Goal: Task Accomplishment & Management: Use online tool/utility

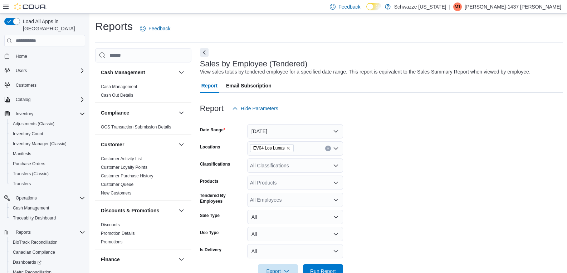
scroll to position [0, 138]
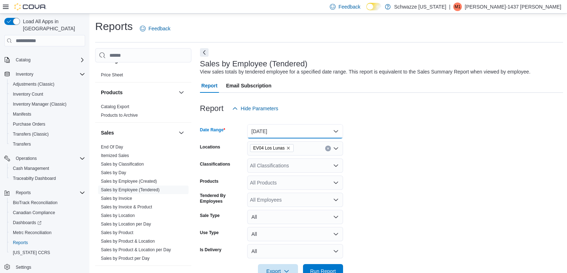
click at [289, 132] on button "[DATE]" at bounding box center [295, 131] width 96 height 14
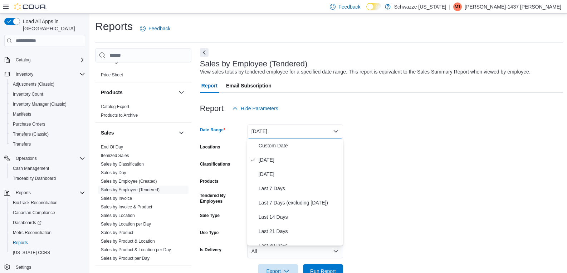
click at [289, 131] on button "[DATE]" at bounding box center [295, 131] width 96 height 14
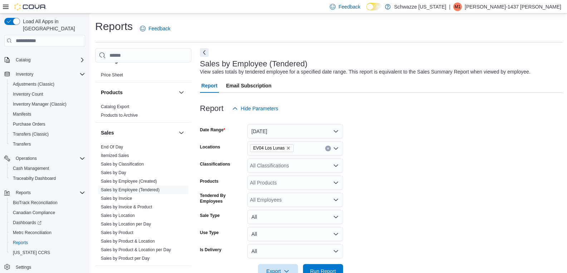
click at [361, 121] on div at bounding box center [381, 120] width 363 height 9
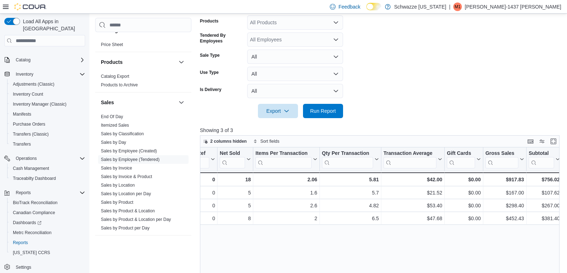
scroll to position [161, 0]
click at [321, 113] on span "Run Report" at bounding box center [322, 110] width 31 height 14
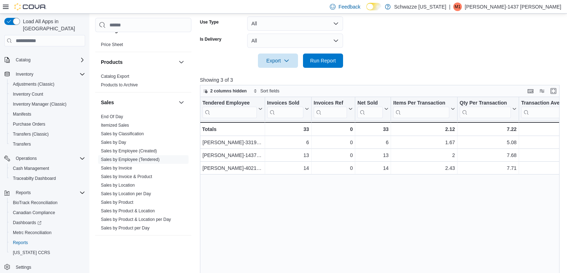
scroll to position [247, 0]
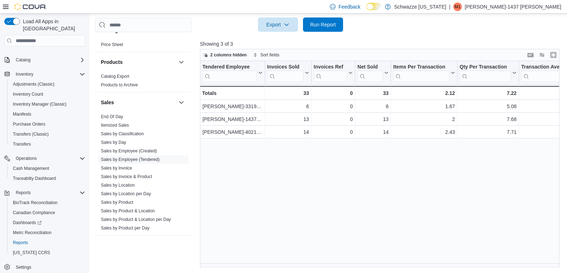
drag, startPoint x: 265, startPoint y: 264, endPoint x: 302, endPoint y: 268, distance: 37.7
click at [302, 268] on div "Tendered Employee Click to view column header actions Invoices Sold Click to vi…" at bounding box center [379, 164] width 359 height 207
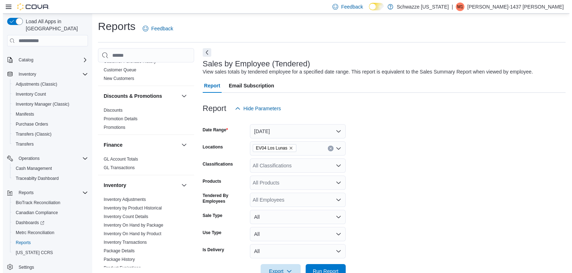
scroll to position [116, 0]
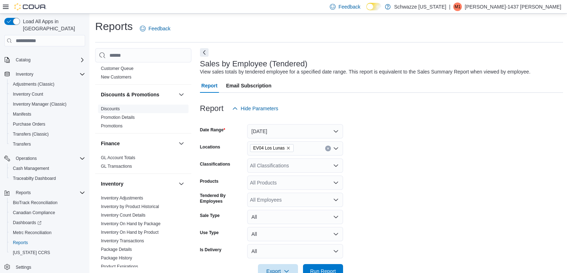
click at [114, 108] on link "Discounts" at bounding box center [110, 109] width 19 height 5
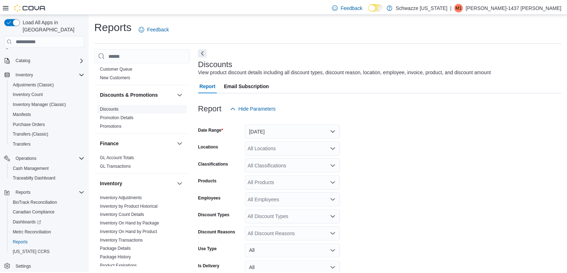
scroll to position [16, 0]
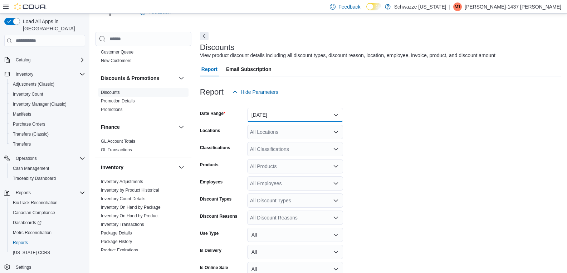
click at [296, 117] on button "[DATE]" at bounding box center [295, 115] width 96 height 14
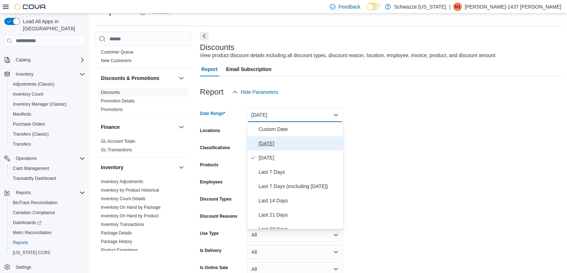
click at [295, 141] on span "[DATE]" at bounding box center [298, 143] width 81 height 9
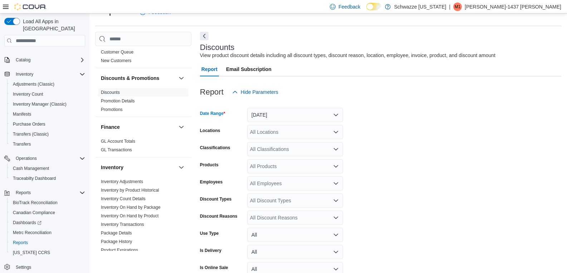
click at [288, 134] on div "All Locations" at bounding box center [295, 132] width 96 height 14
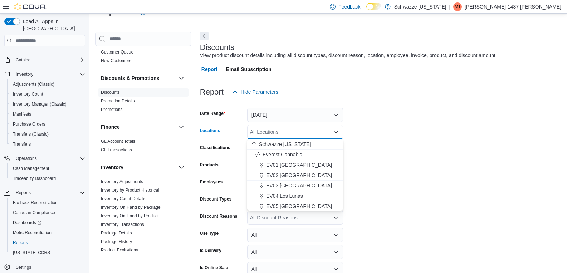
click at [291, 198] on span "EV04 Los Lunas" at bounding box center [284, 196] width 37 height 7
click at [398, 164] on form "Date Range [DATE] Locations EV04 [GEOGRAPHIC_DATA] Combo box. Selected. EV04 Lo…" at bounding box center [380, 197] width 361 height 197
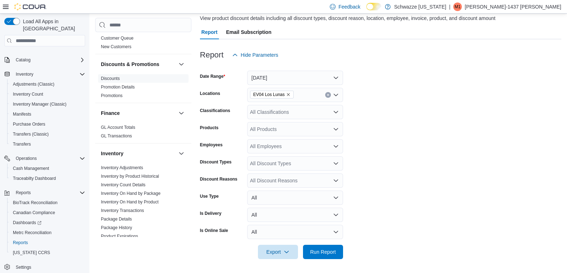
scroll to position [54, 0]
click at [322, 256] on span "Run Report" at bounding box center [322, 251] width 31 height 14
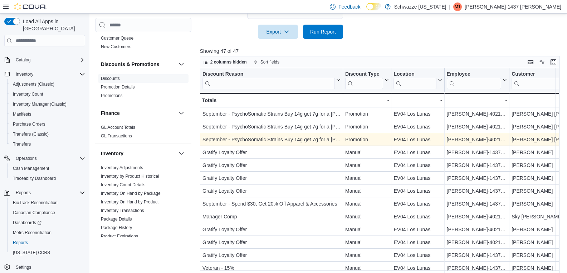
scroll to position [281, 0]
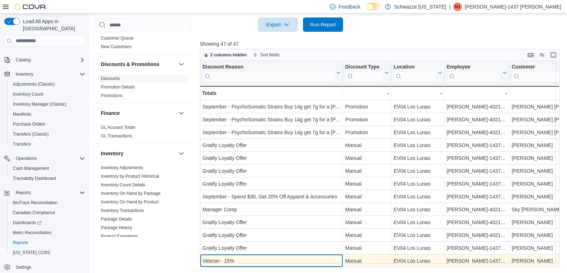
drag, startPoint x: 306, startPoint y: 263, endPoint x: 316, endPoint y: 263, distance: 10.4
click at [316, 263] on div "Veteran - 15% - Discount Reason, column 1, row 47" at bounding box center [271, 261] width 143 height 13
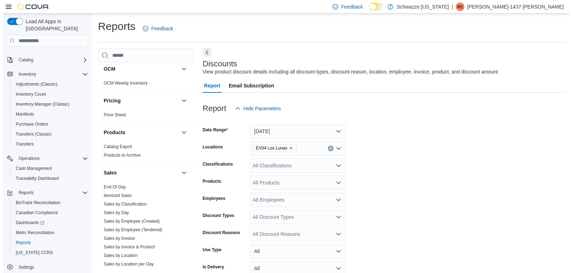
scroll to position [411, 0]
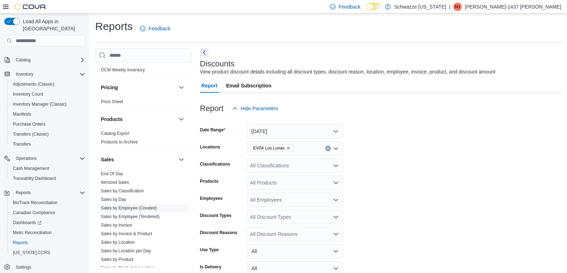
drag, startPoint x: 131, startPoint y: 217, endPoint x: 171, endPoint y: 209, distance: 41.1
click at [131, 217] on link "Sales by Employee (Tendered)" at bounding box center [130, 216] width 59 height 5
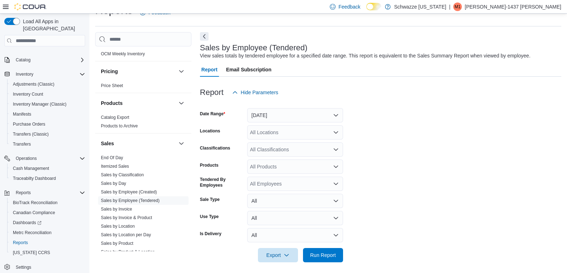
scroll to position [16, 0]
click at [277, 112] on button "[DATE]" at bounding box center [295, 115] width 96 height 14
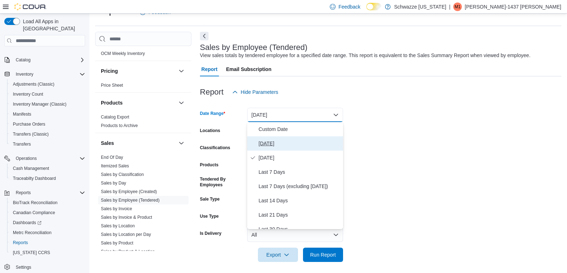
click at [278, 148] on span "[DATE]" at bounding box center [298, 143] width 81 height 9
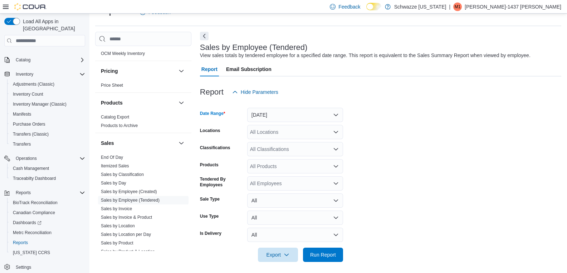
click at [263, 127] on div "All Locations" at bounding box center [295, 132] width 96 height 14
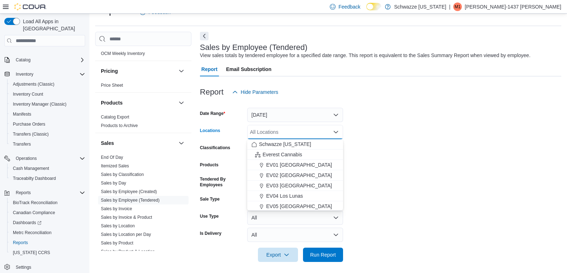
drag, startPoint x: 298, startPoint y: 197, endPoint x: 417, endPoint y: 176, distance: 120.9
click at [298, 197] on span "EV04 Los Lunas" at bounding box center [284, 196] width 37 height 7
click at [414, 176] on form "Date Range [DATE] Locations EV04 [GEOGRAPHIC_DATA] Combo box. Selected. EV04 Lo…" at bounding box center [380, 180] width 361 height 163
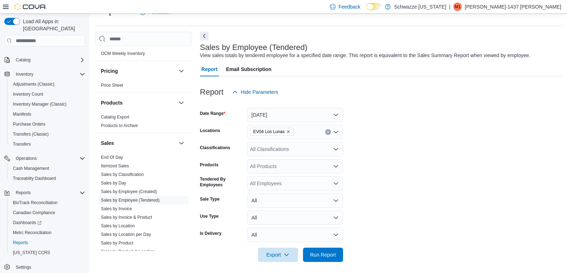
scroll to position [20, 0]
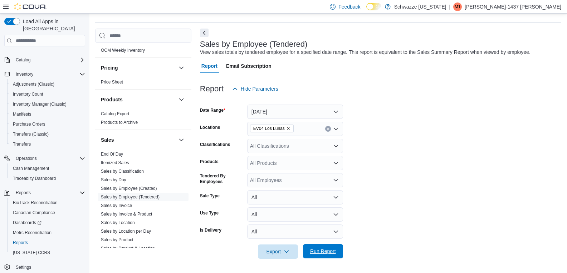
click at [330, 249] on span "Run Report" at bounding box center [323, 251] width 26 height 7
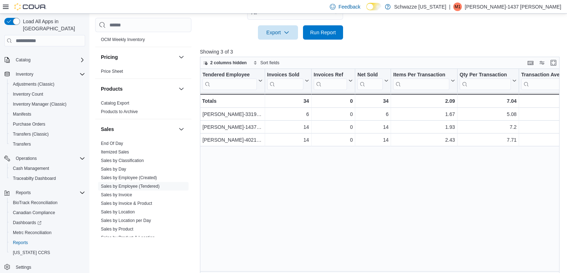
scroll to position [247, 0]
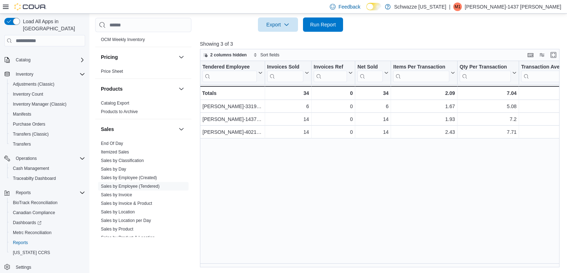
click at [272, 263] on div "Tendered Employee Click to view column header actions Invoices Sold Click to vi…" at bounding box center [381, 164] width 363 height 207
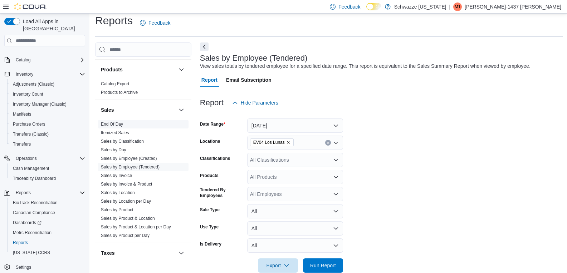
scroll to position [456, 0]
click at [127, 202] on link "Sales by Location per Day" at bounding box center [126, 200] width 50 height 5
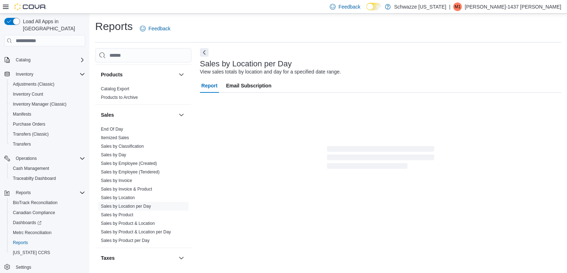
scroll to position [3, 0]
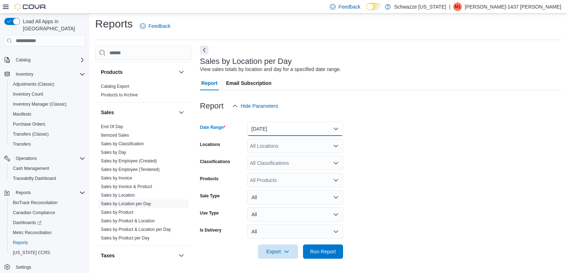
click at [277, 128] on button "[DATE]" at bounding box center [295, 129] width 96 height 14
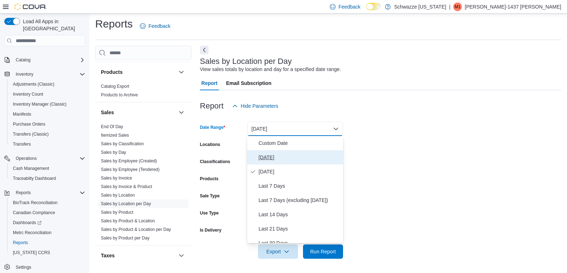
click at [273, 157] on span "[DATE]" at bounding box center [298, 157] width 81 height 9
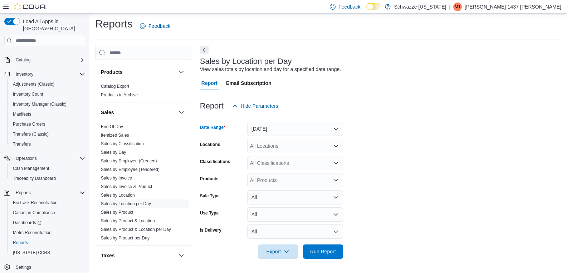
click at [434, 128] on form "Date Range [DATE] Locations All Locations Classifications All Classifications P…" at bounding box center [380, 186] width 361 height 146
click at [280, 150] on div "All Locations" at bounding box center [295, 146] width 96 height 14
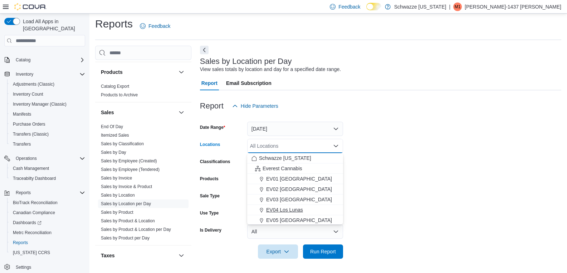
click at [286, 214] on button "EV04 Los Lunas" at bounding box center [295, 210] width 96 height 10
click at [443, 182] on form "Date Range [DATE] Locations EV04 [GEOGRAPHIC_DATA] Combo box. Selected. EV04 Lo…" at bounding box center [380, 186] width 361 height 146
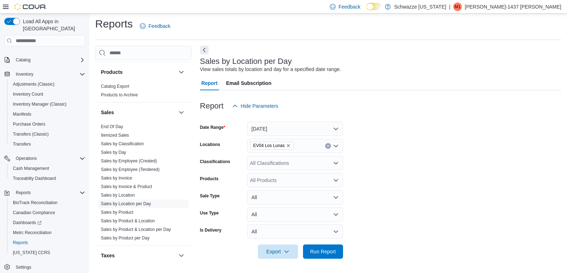
click at [319, 243] on div at bounding box center [380, 242] width 361 height 6
click at [321, 248] on span "Run Report" at bounding box center [322, 251] width 31 height 14
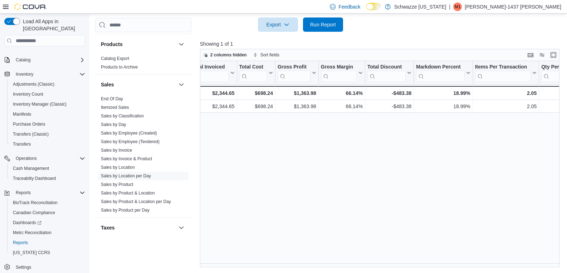
scroll to position [0, 391]
